Goal: Information Seeking & Learning: Learn about a topic

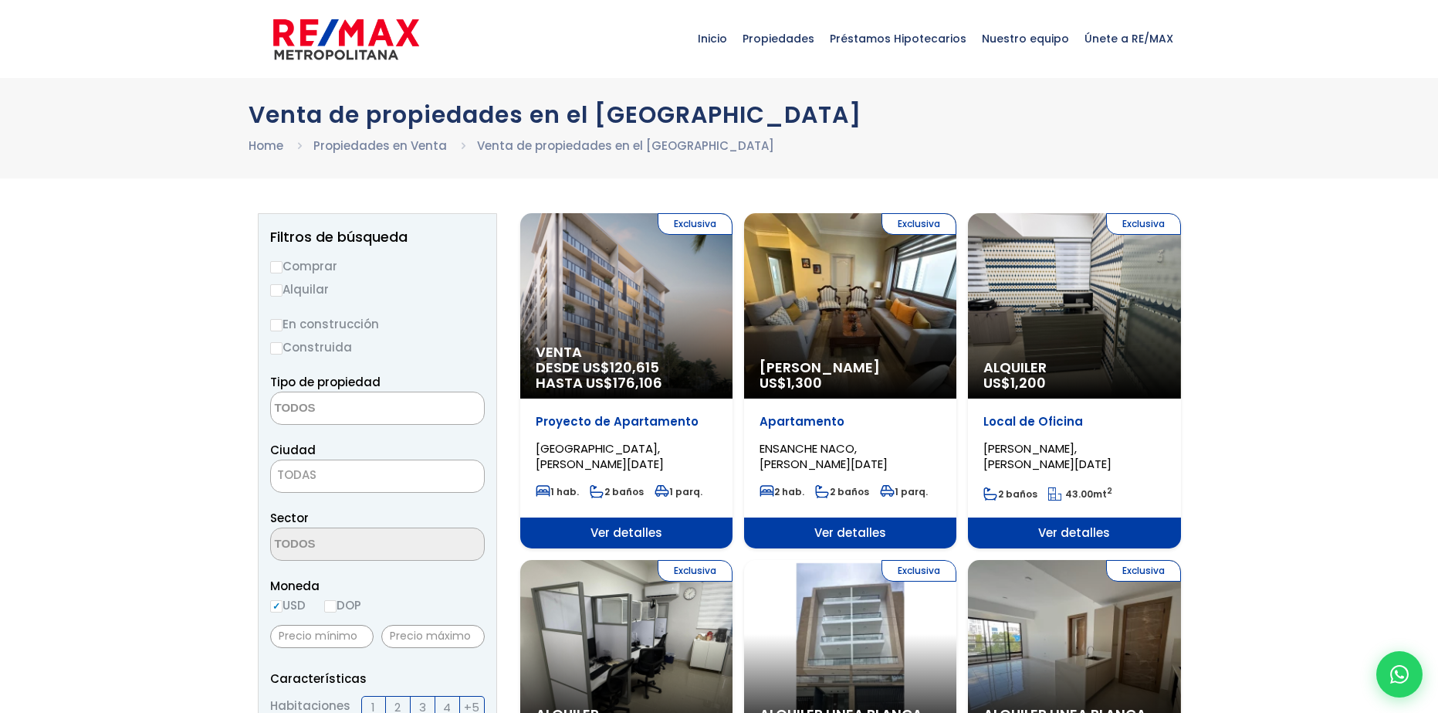
select select
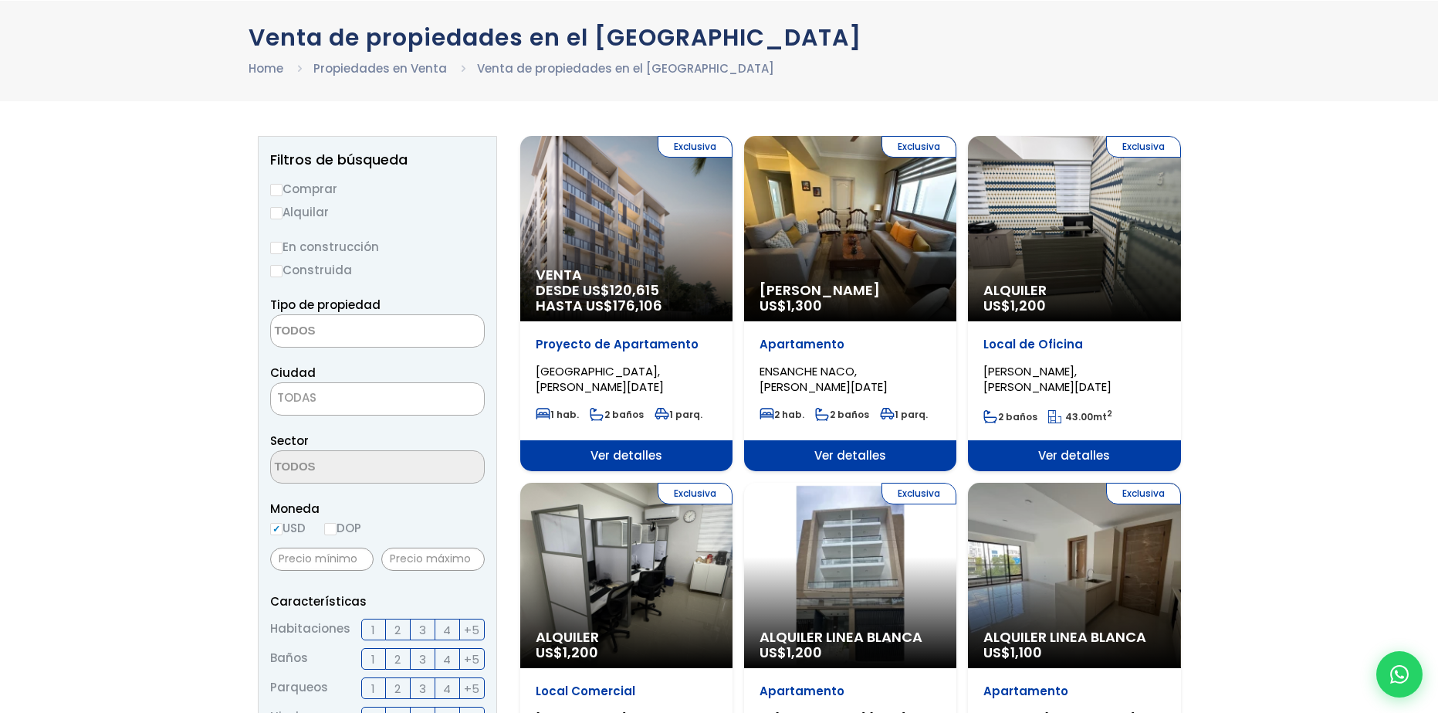
click at [331, 191] on label "Comprar" at bounding box center [377, 188] width 215 height 19
click at [283, 191] on input "Comprar" at bounding box center [276, 190] width 12 height 12
radio input "true"
click at [419, 338] on span at bounding box center [377, 330] width 215 height 33
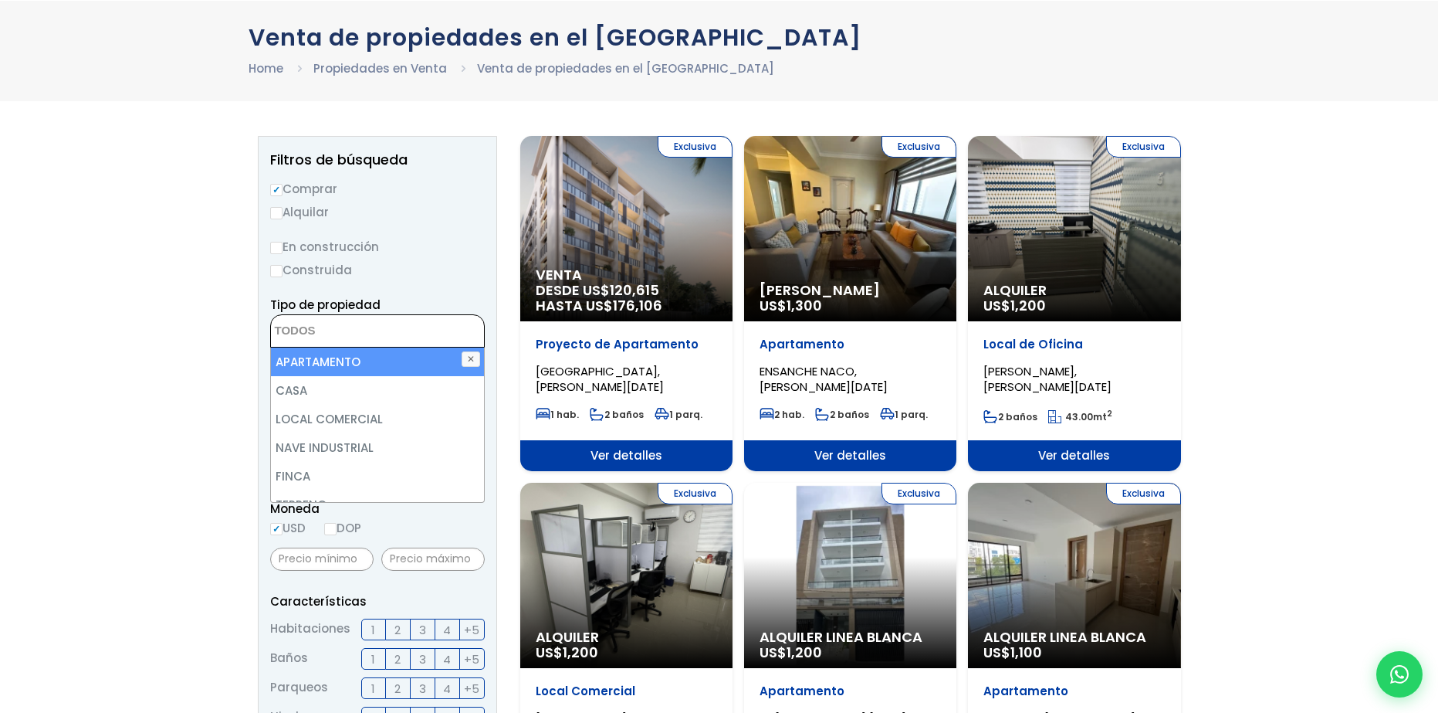
click at [408, 368] on li "APARTAMENTO" at bounding box center [377, 361] width 213 height 29
select select "apartment"
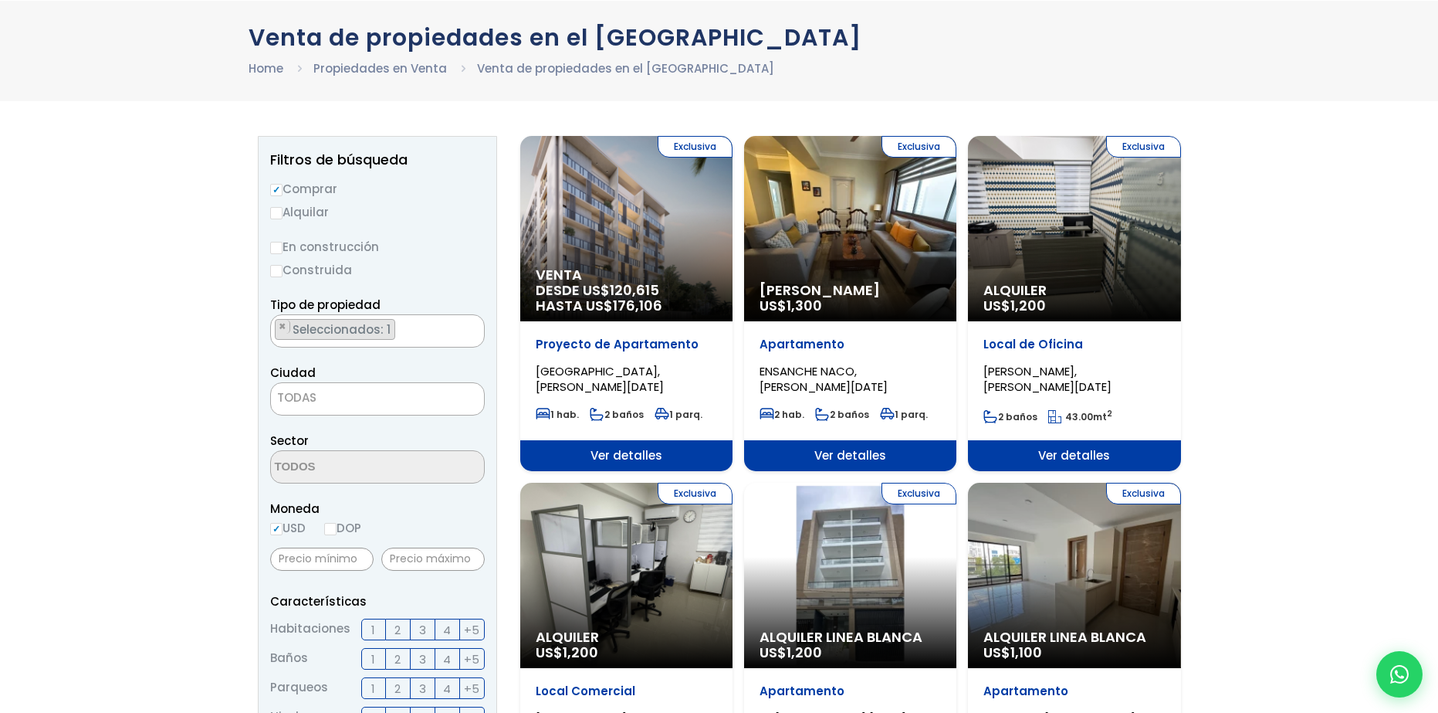
click at [458, 267] on label "Construida" at bounding box center [377, 269] width 215 height 19
click at [0, 0] on input "Construida" at bounding box center [0, 0] width 0 height 0
click at [441, 398] on span "TODAS" at bounding box center [377, 398] width 213 height 22
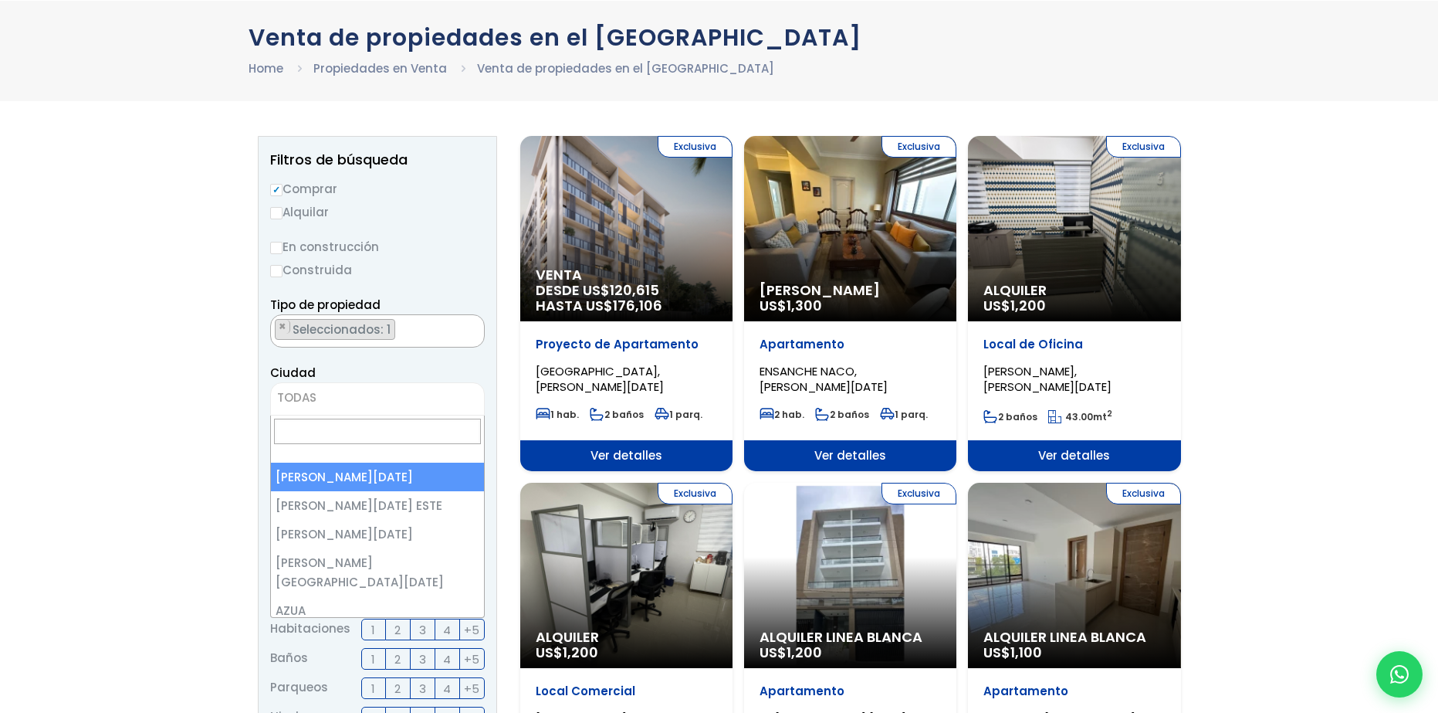
select select "1"
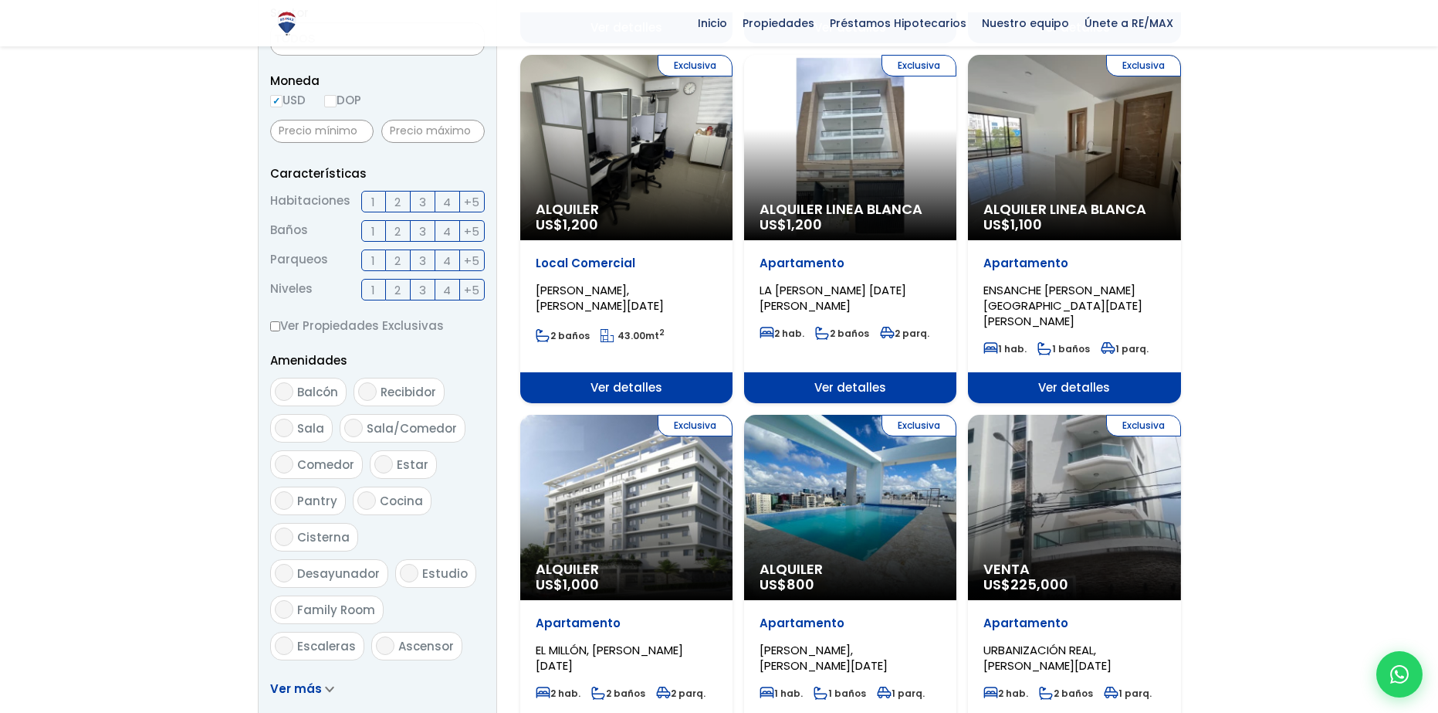
scroll to position [695, 0]
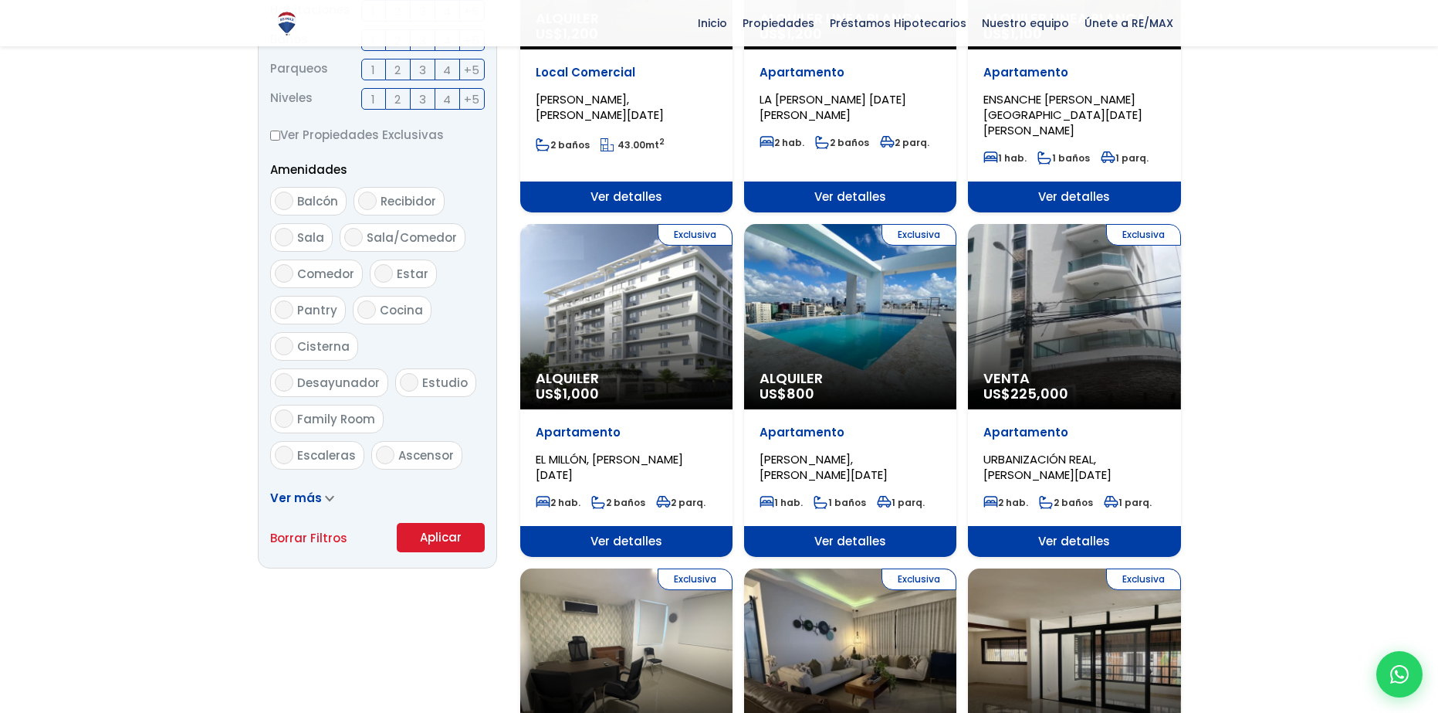
click at [444, 537] on button "Aplicar" at bounding box center [441, 537] width 88 height 29
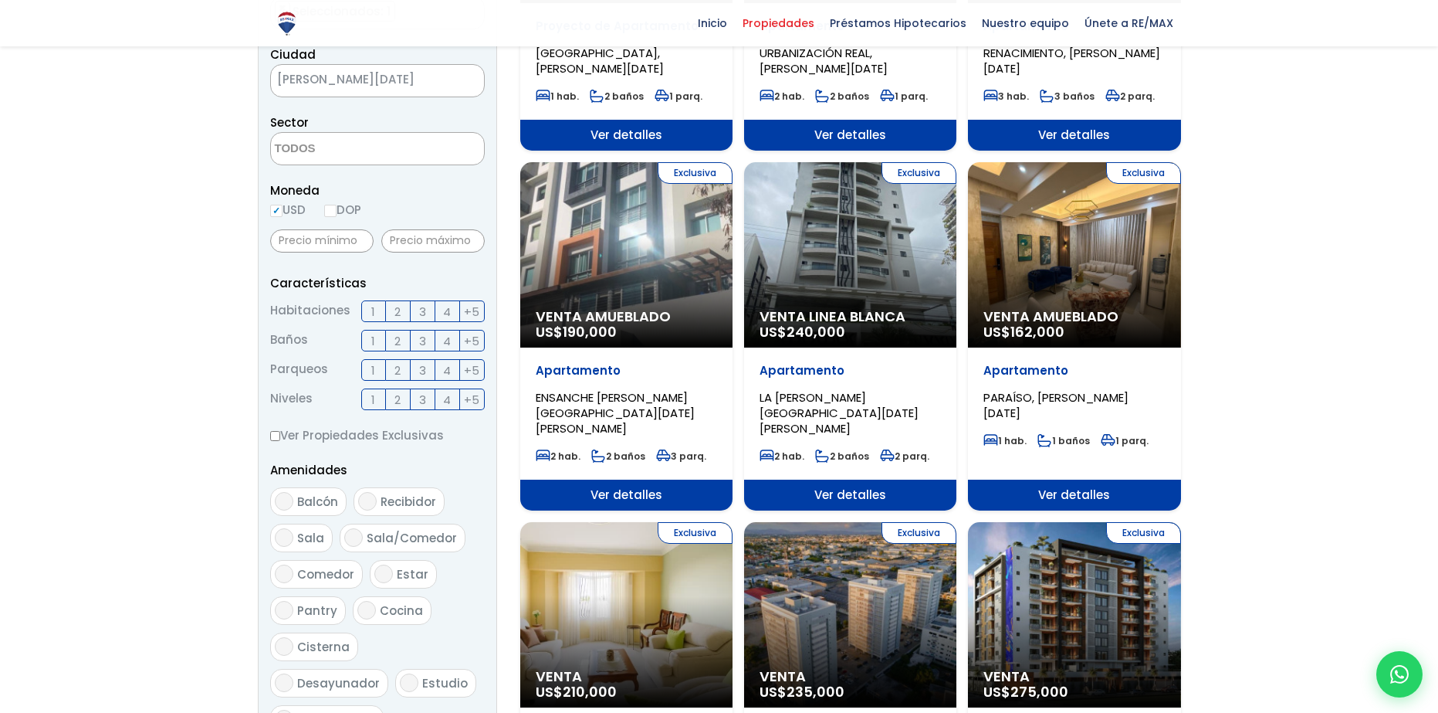
scroll to position [386, 0]
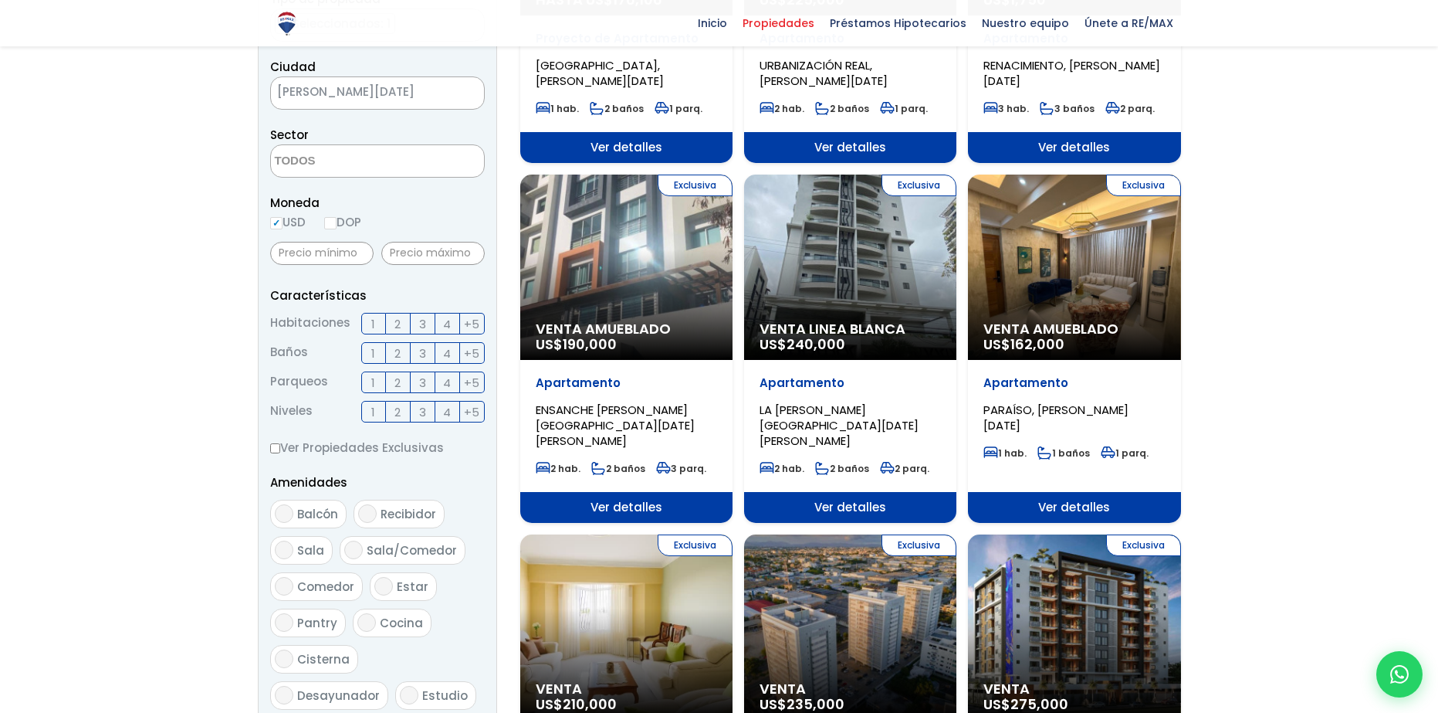
click at [395, 324] on span "2" at bounding box center [398, 323] width 6 height 19
click at [0, 0] on input "2" at bounding box center [0, 0] width 0 height 0
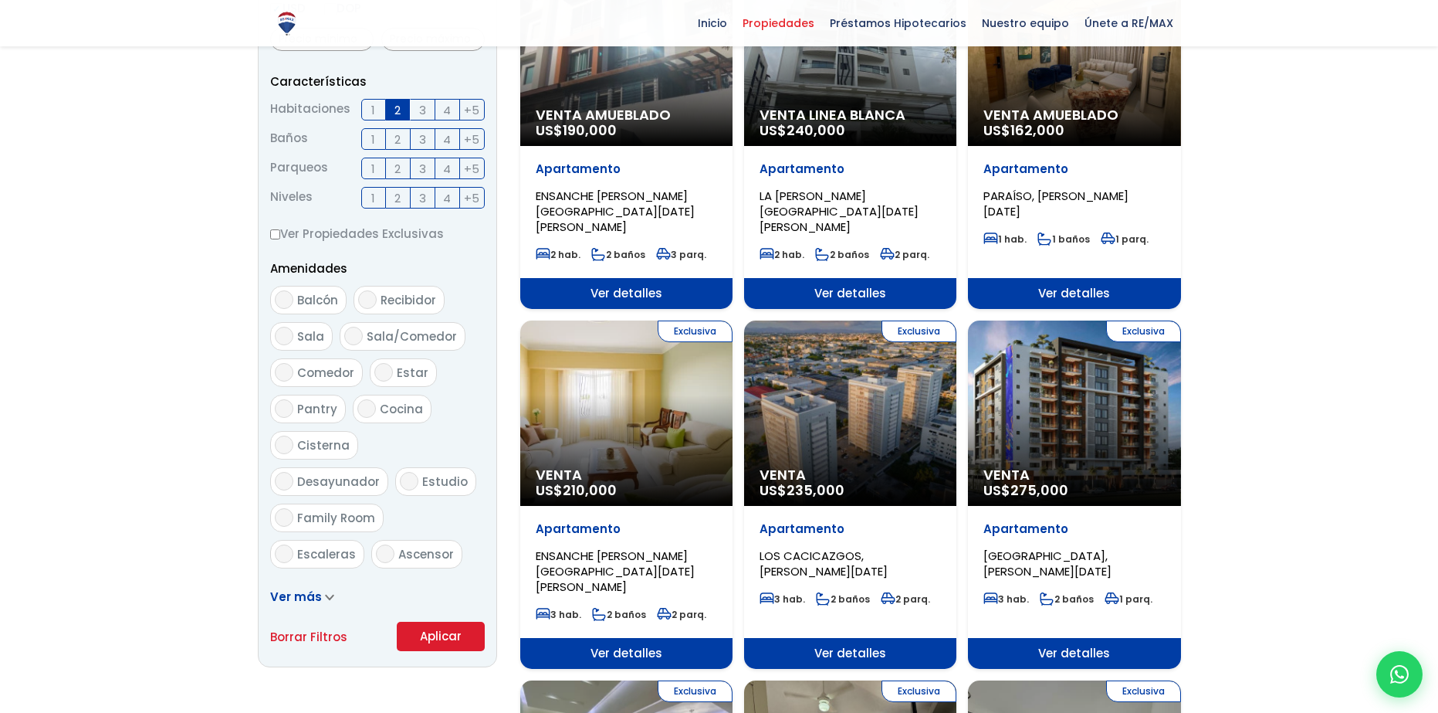
scroll to position [618, 0]
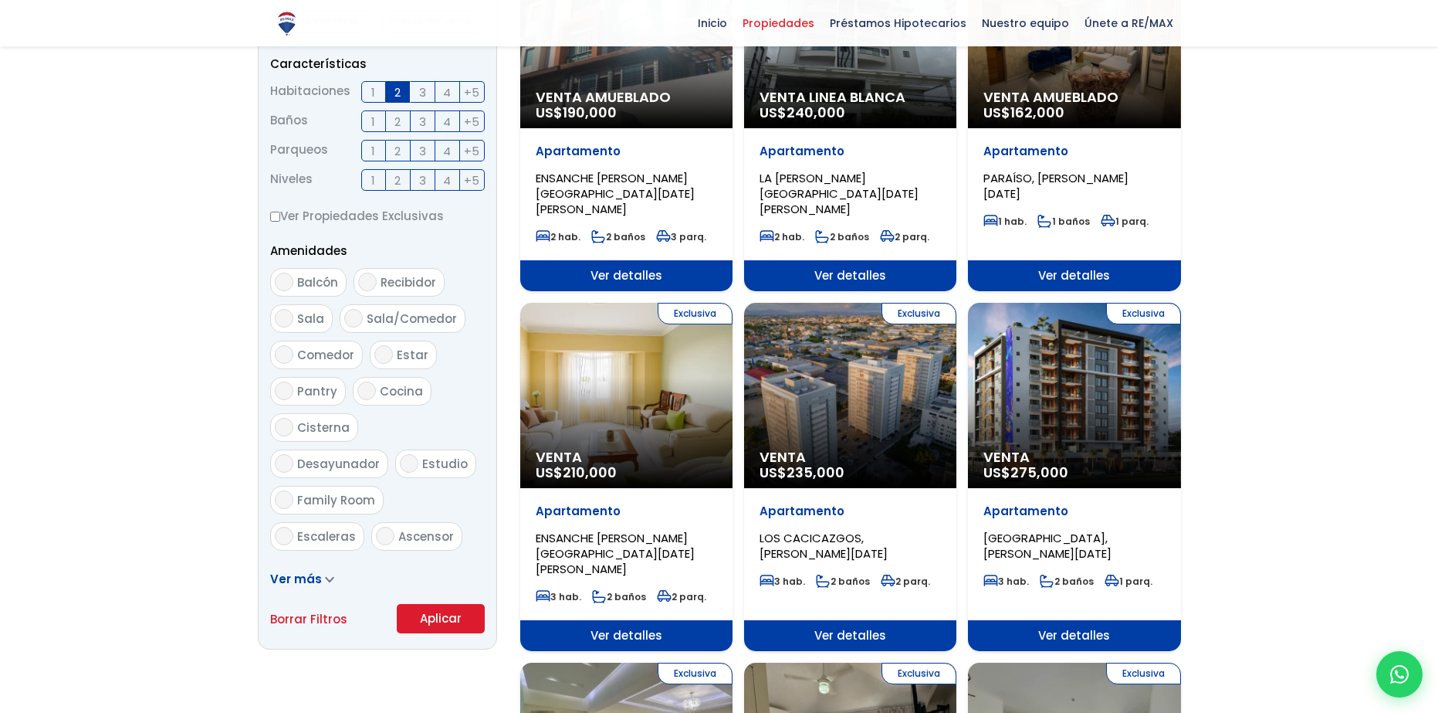
click at [439, 625] on button "Aplicar" at bounding box center [441, 618] width 88 height 29
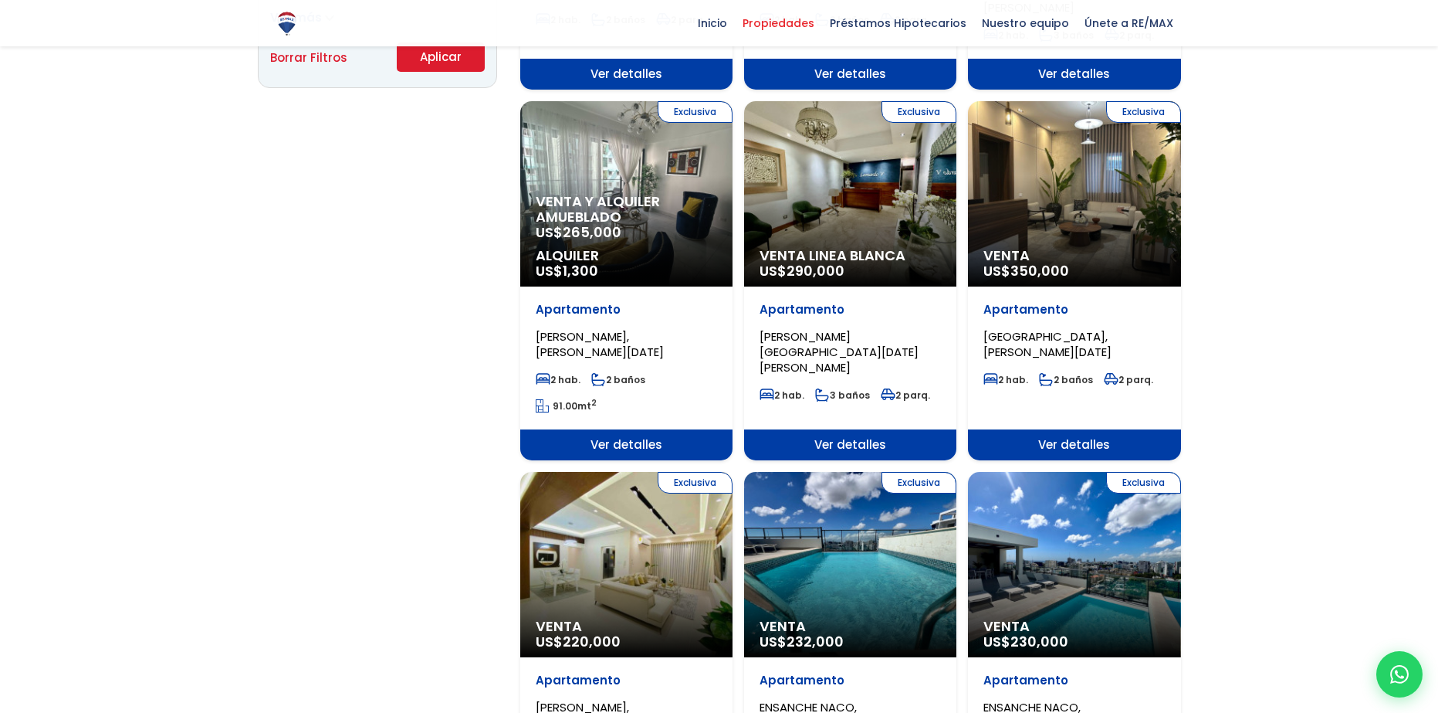
scroll to position [927, 0]
